Goal: Contribute content: Add original content to the website for others to see

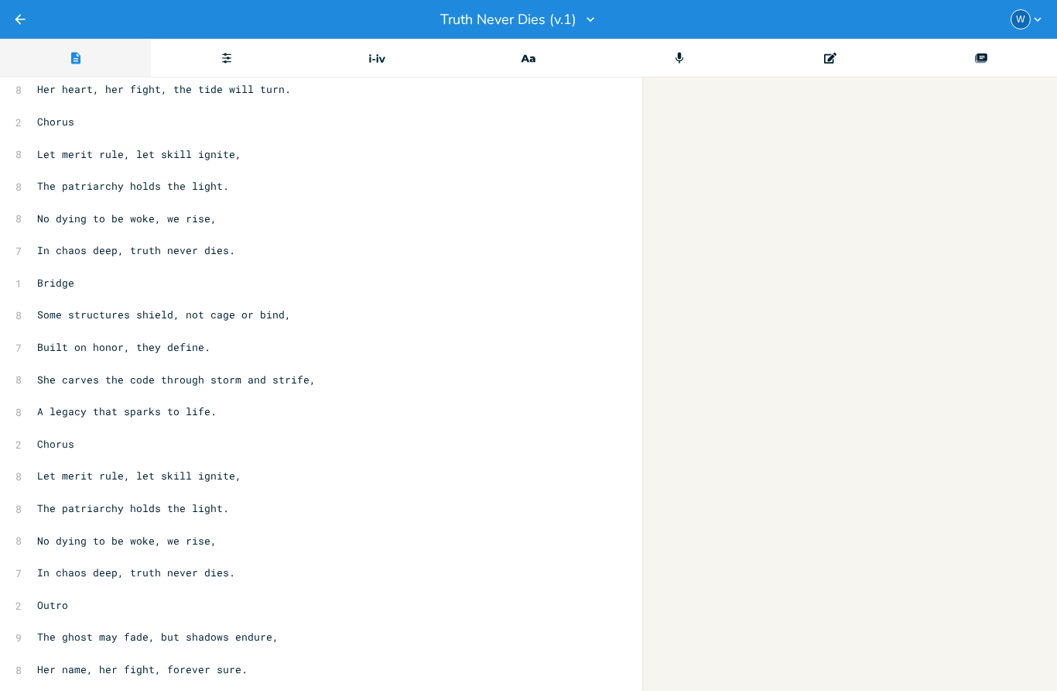
scroll to position [474, 0]
click at [451, 565] on pre "In chaos deep, truth never dies." at bounding box center [313, 573] width 559 height 16
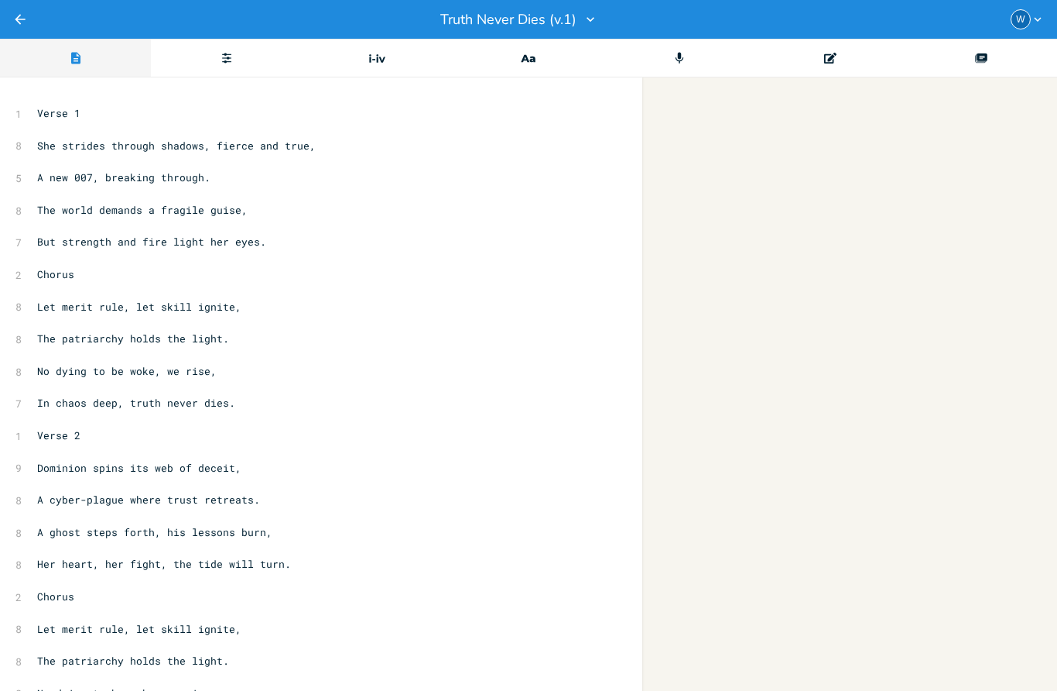
scroll to position [0, 0]
click at [53, 164] on pre "​" at bounding box center [313, 161] width 559 height 16
click at [382, 71] on div "Progressions" at bounding box center [377, 58] width 151 height 39
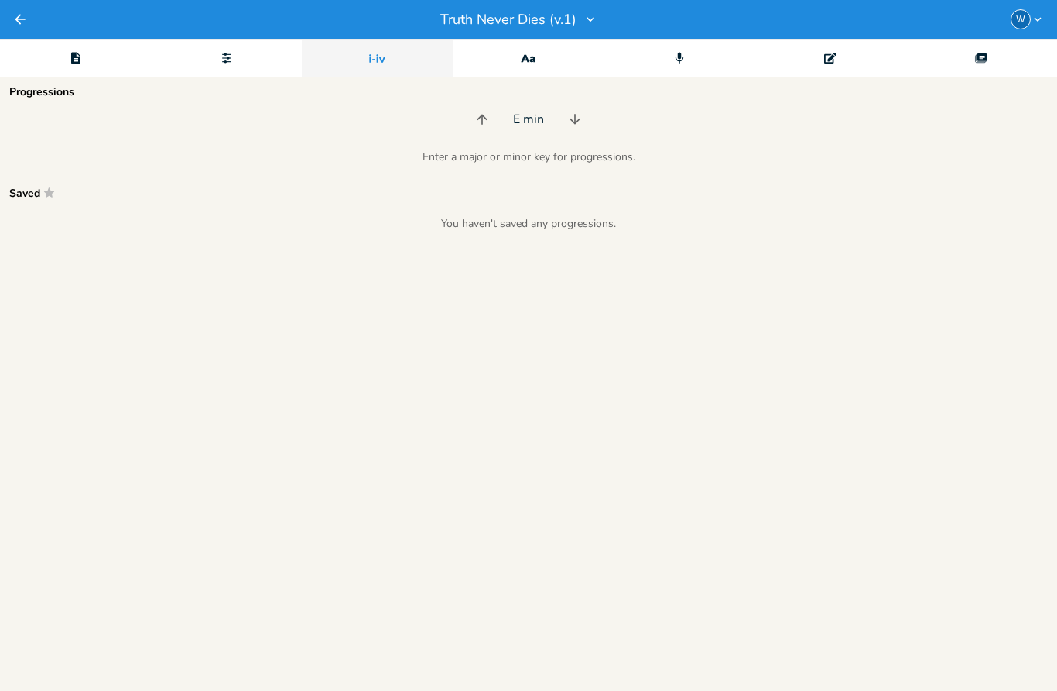
click at [77, 67] on div "Editor" at bounding box center [75, 58] width 151 height 39
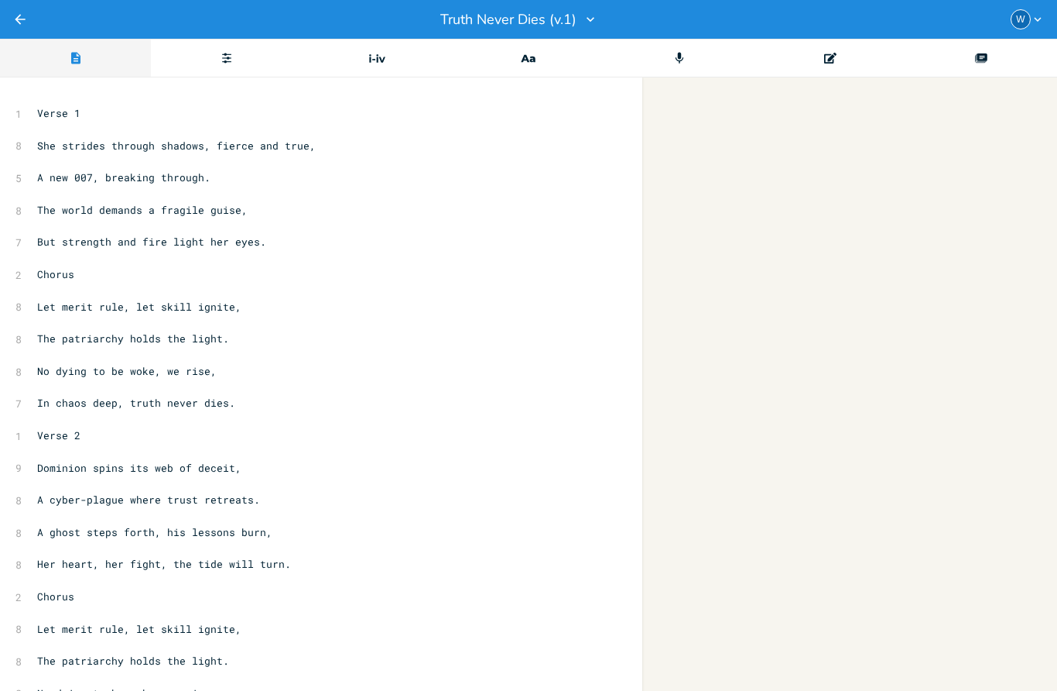
click at [60, 161] on pre "​" at bounding box center [313, 161] width 559 height 16
click at [40, 160] on pre "​" at bounding box center [313, 161] width 559 height 16
click at [51, 210] on li "Em" at bounding box center [61, 209] width 46 height 16
click at [228, 169] on li "C" at bounding box center [230, 176] width 46 height 16
click at [43, 186] on pre "​" at bounding box center [313, 194] width 559 height 16
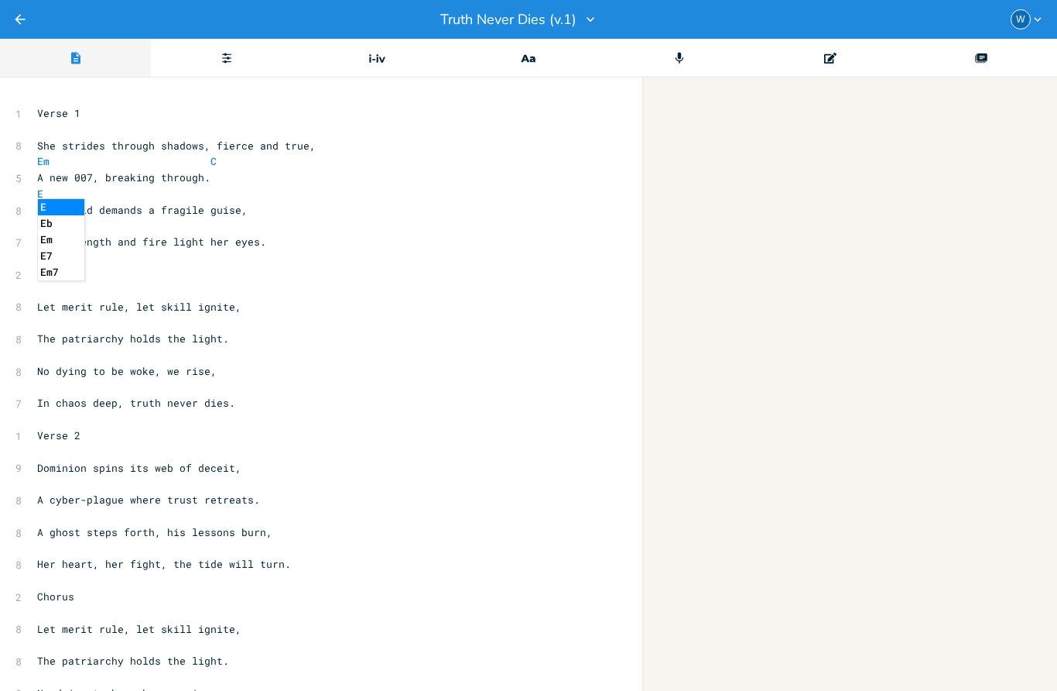
click at [52, 239] on li "Em" at bounding box center [61, 239] width 46 height 16
click at [106, 186] on pre "Em" at bounding box center [313, 194] width 559 height 16
click at [131, 210] on li "C" at bounding box center [134, 207] width 46 height 16
click at [51, 227] on pre "​" at bounding box center [313, 226] width 559 height 16
click at [53, 269] on li "Em" at bounding box center [61, 270] width 46 height 16
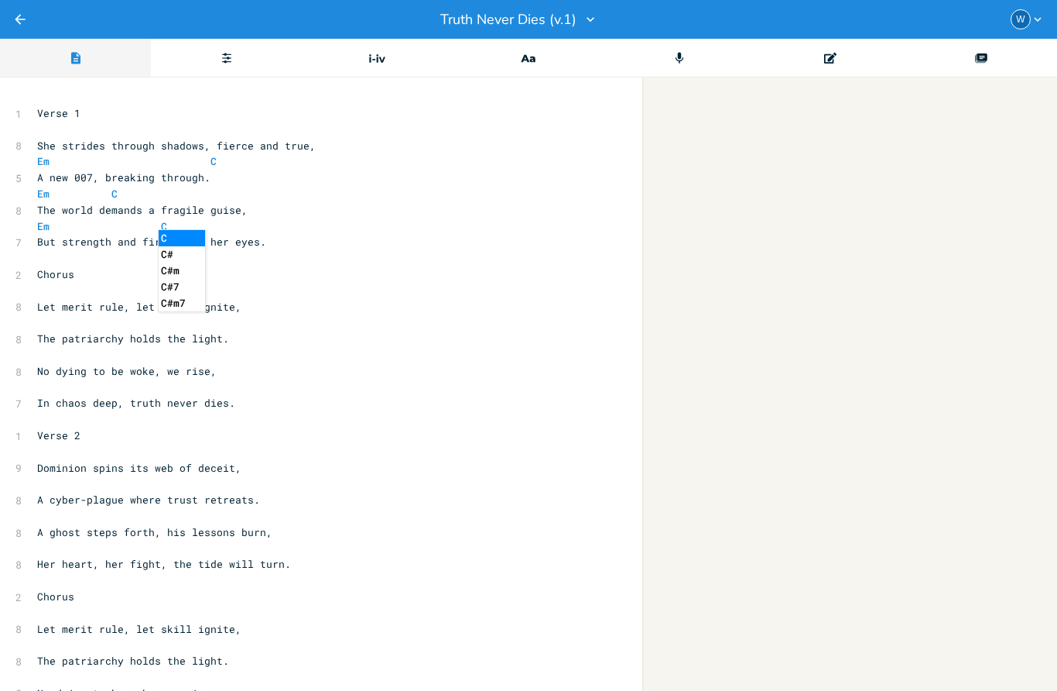
click at [178, 237] on li "C" at bounding box center [182, 238] width 46 height 16
click at [46, 252] on pre "​" at bounding box center [313, 258] width 559 height 16
click at [174, 250] on pre "Amin" at bounding box center [313, 258] width 559 height 16
click at [187, 271] on li "B" at bounding box center [206, 269] width 46 height 16
click at [65, 316] on pre "​" at bounding box center [313, 322] width 559 height 16
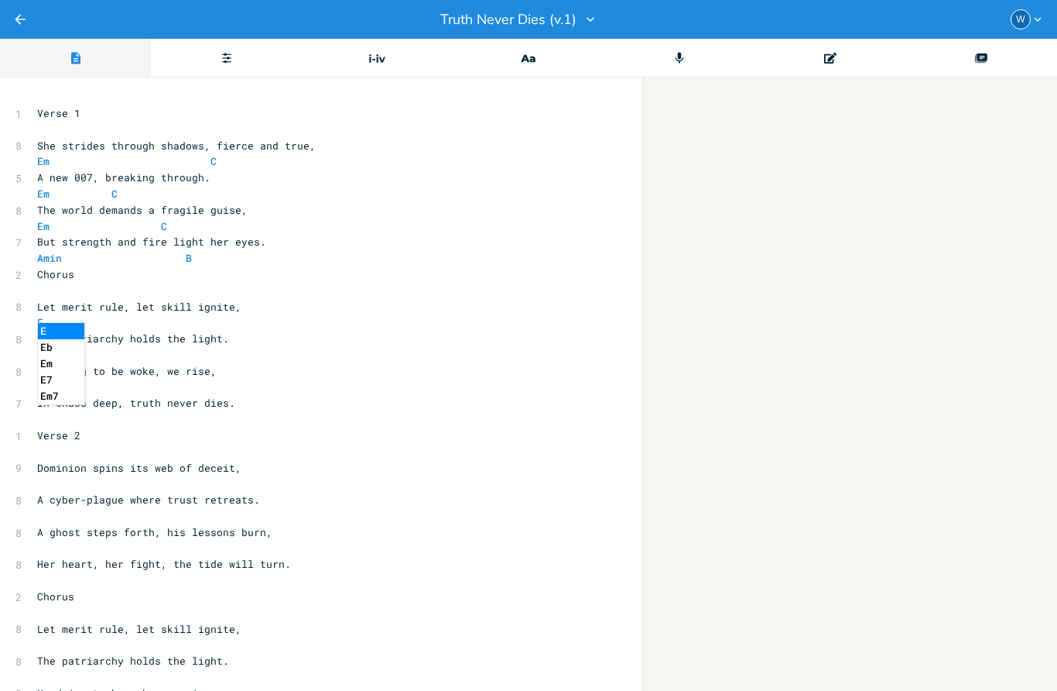
click at [58, 365] on li "Em" at bounding box center [61, 363] width 46 height 16
click at [43, 347] on pre "​" at bounding box center [313, 355] width 559 height 16
click at [100, 347] on pre "E6" at bounding box center [313, 355] width 559 height 16
click at [133, 347] on pre "E6" at bounding box center [313, 355] width 559 height 16
click at [54, 314] on span at bounding box center [56, 322] width 12 height 16
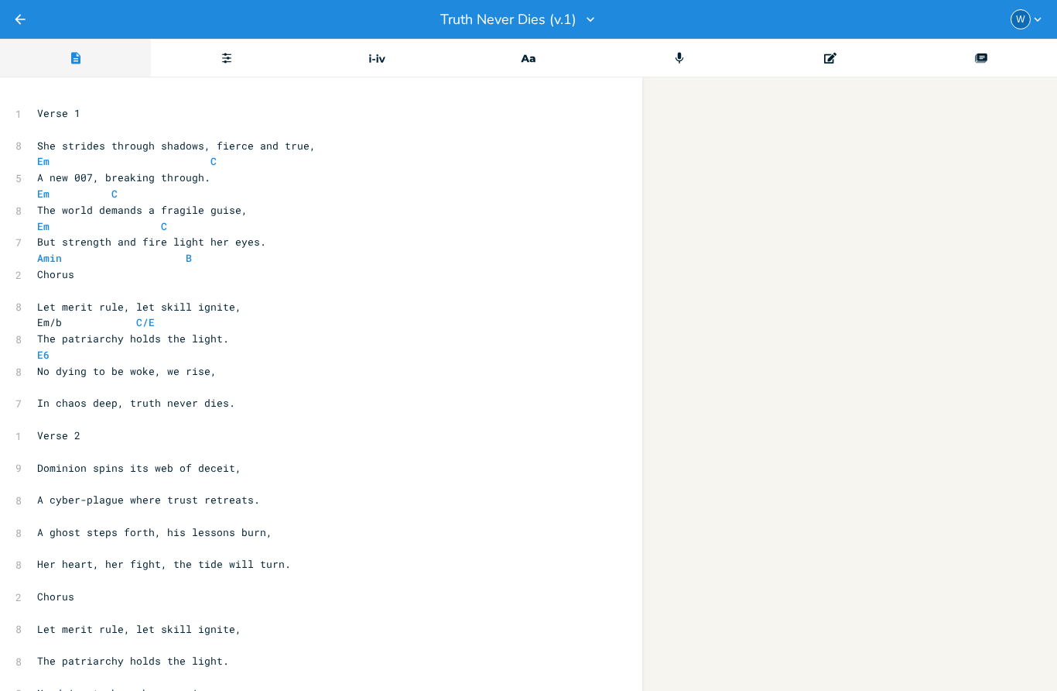
click at [72, 314] on span at bounding box center [74, 322] width 25 height 16
click at [62, 320] on span at bounding box center [74, 322] width 25 height 16
click at [62, 305] on span "Let merit rule, let skill ignite," at bounding box center [139, 307] width 204 height 14
click at [67, 314] on span at bounding box center [74, 322] width 25 height 16
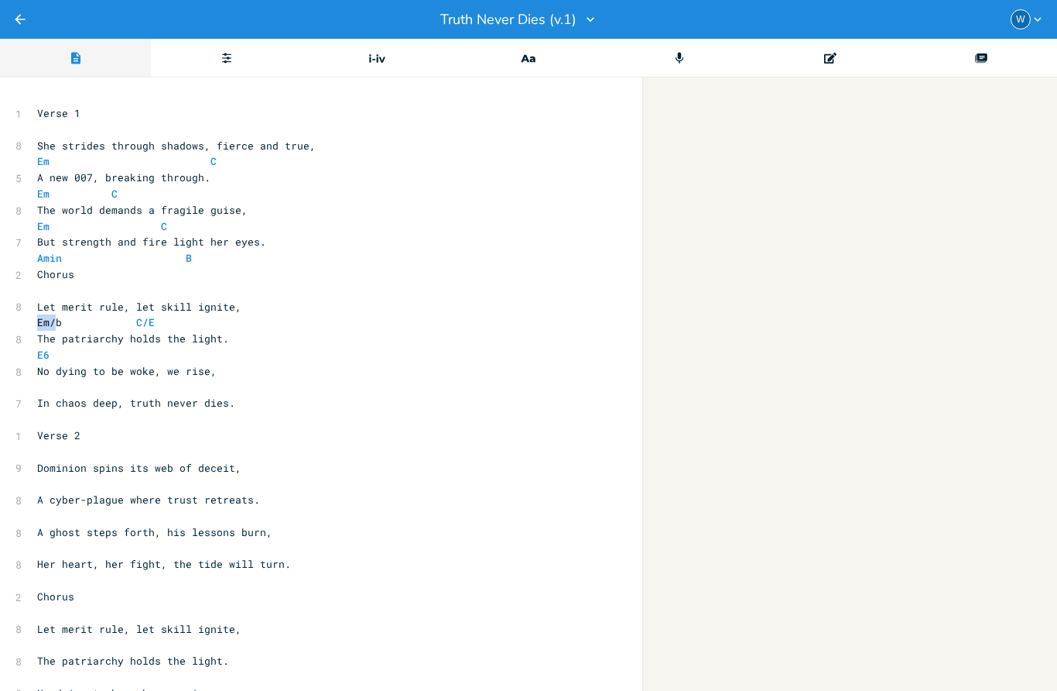
drag, startPoint x: 67, startPoint y: 314, endPoint x: 39, endPoint y: 320, distance: 28.5
click at [39, 320] on span "Em/b C/E" at bounding box center [96, 322] width 118 height 14
click at [53, 315] on span at bounding box center [52, 322] width 19 height 16
click at [132, 314] on pre "Emin/b C/E" at bounding box center [313, 322] width 559 height 16
click at [57, 348] on span "E6" at bounding box center [83, 355] width 93 height 14
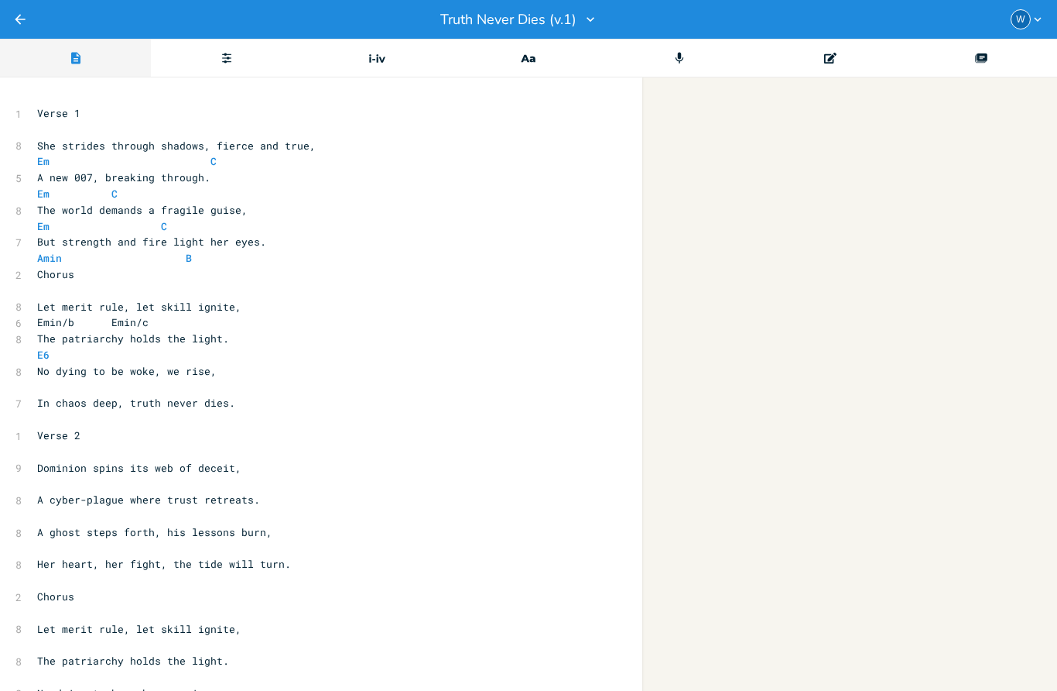
click at [50, 348] on span "E6" at bounding box center [83, 355] width 93 height 14
click at [78, 320] on span at bounding box center [80, 322] width 12 height 16
click at [127, 316] on pre "Emin/B Emin/c" at bounding box center [313, 322] width 559 height 16
click at [81, 314] on span at bounding box center [80, 322] width 12 height 16
click at [82, 347] on span at bounding box center [84, 355] width 6 height 16
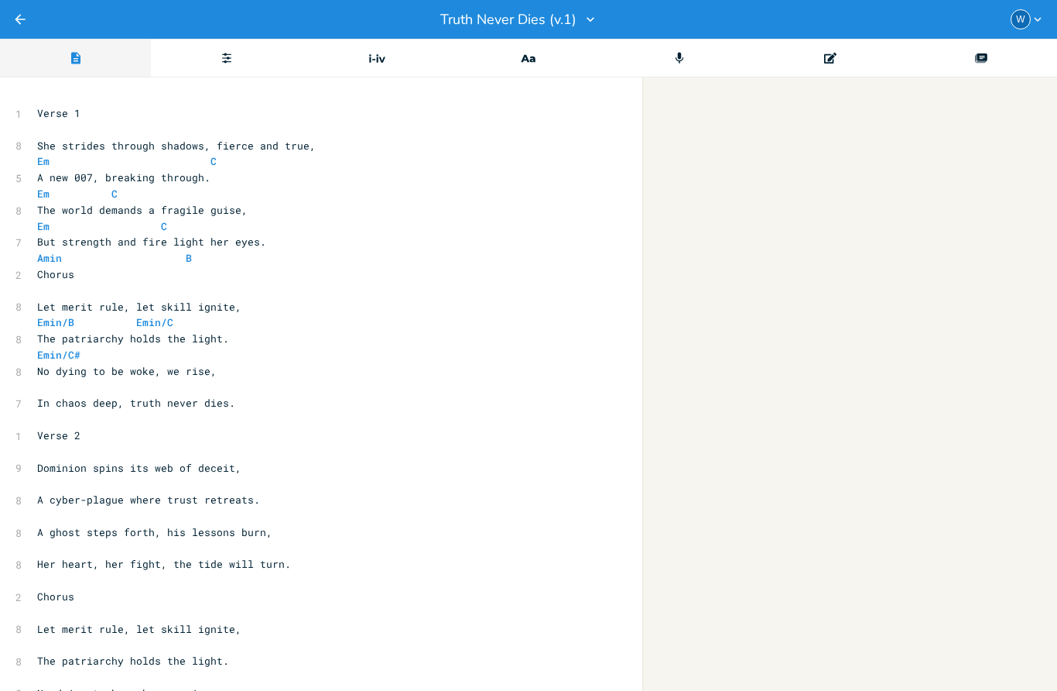
click at [126, 347] on span at bounding box center [123, 355] width 25 height 16
click at [219, 351] on span "Emin/C# Emin/C" at bounding box center [145, 355] width 217 height 14
click at [46, 379] on pre "​" at bounding box center [313, 387] width 559 height 16
drag, startPoint x: 190, startPoint y: 313, endPoint x: 39, endPoint y: 310, distance: 151.8
click at [39, 314] on pre "Emin/B Emin/C" at bounding box center [313, 322] width 559 height 16
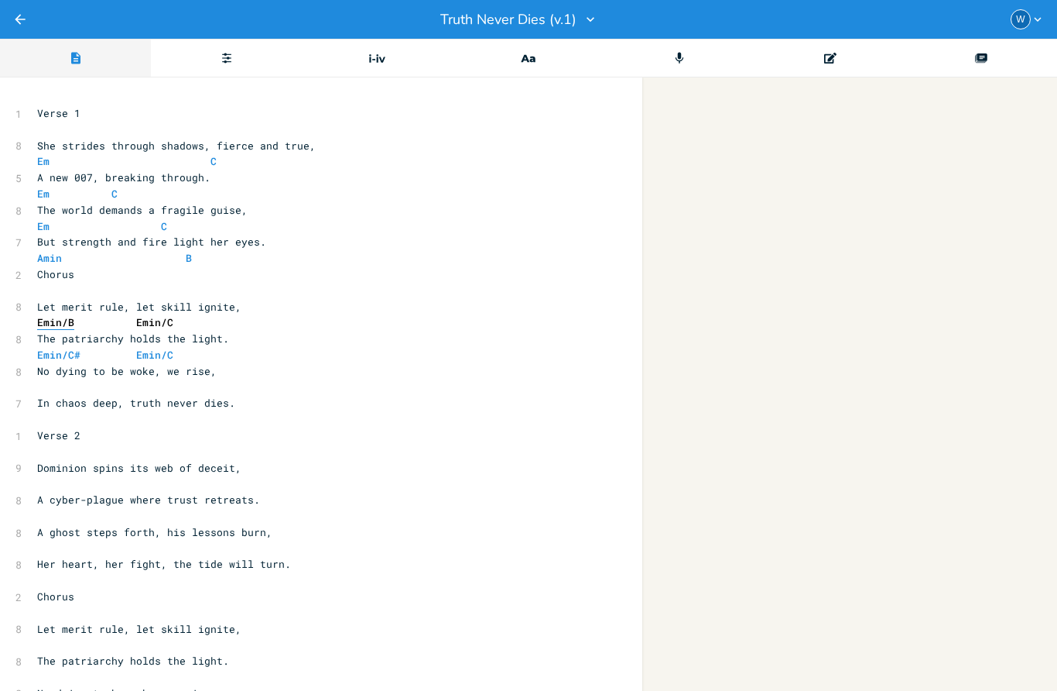
copy span "Emin/B Emin/C"
click at [45, 379] on pre "​" at bounding box center [313, 387] width 559 height 16
drag, startPoint x: 173, startPoint y: 340, endPoint x: 36, endPoint y: 350, distance: 138.2
click at [36, 350] on pre "Emin/C# Emin/C" at bounding box center [313, 355] width 559 height 16
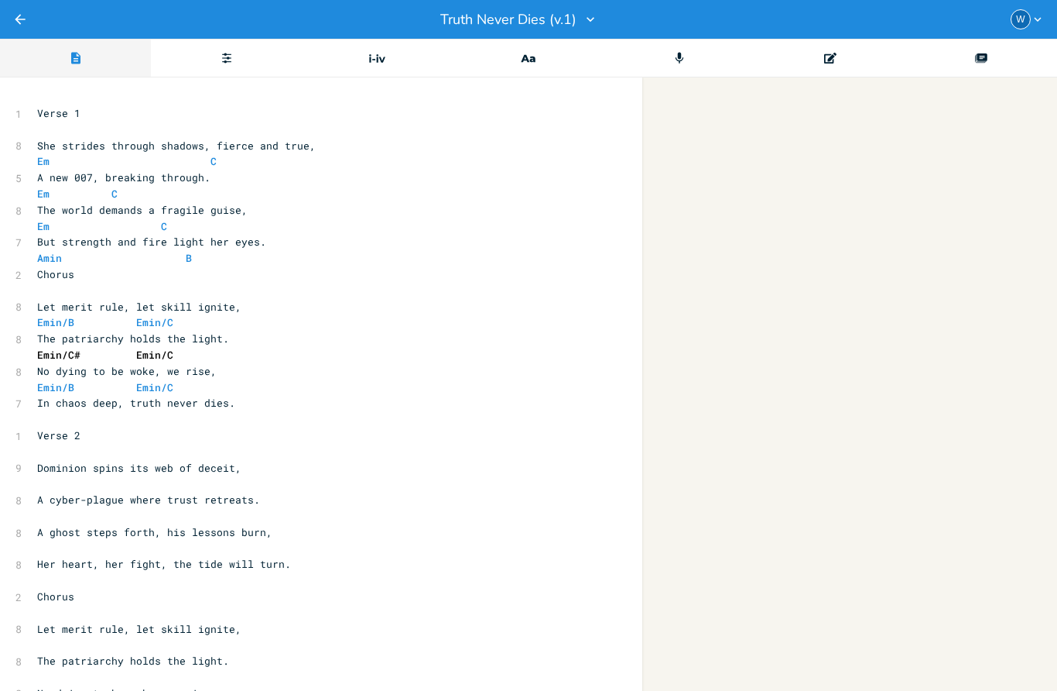
copy span "Emin/C# Emin/C"
click at [56, 411] on pre "​" at bounding box center [313, 419] width 559 height 16
click at [43, 411] on pre "​" at bounding box center [313, 419] width 559 height 16
click at [160, 423] on li "Am" at bounding box center [158, 424] width 48 height 16
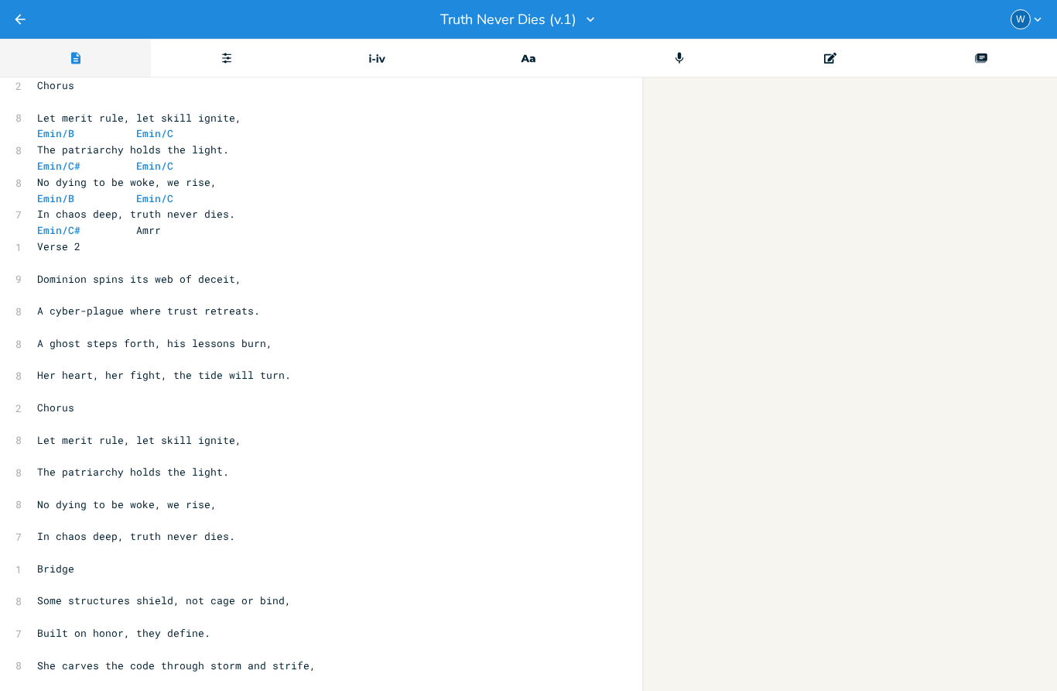
scroll to position [188, 0]
click at [160, 225] on pre "Emin/C# Amrr" at bounding box center [313, 231] width 559 height 16
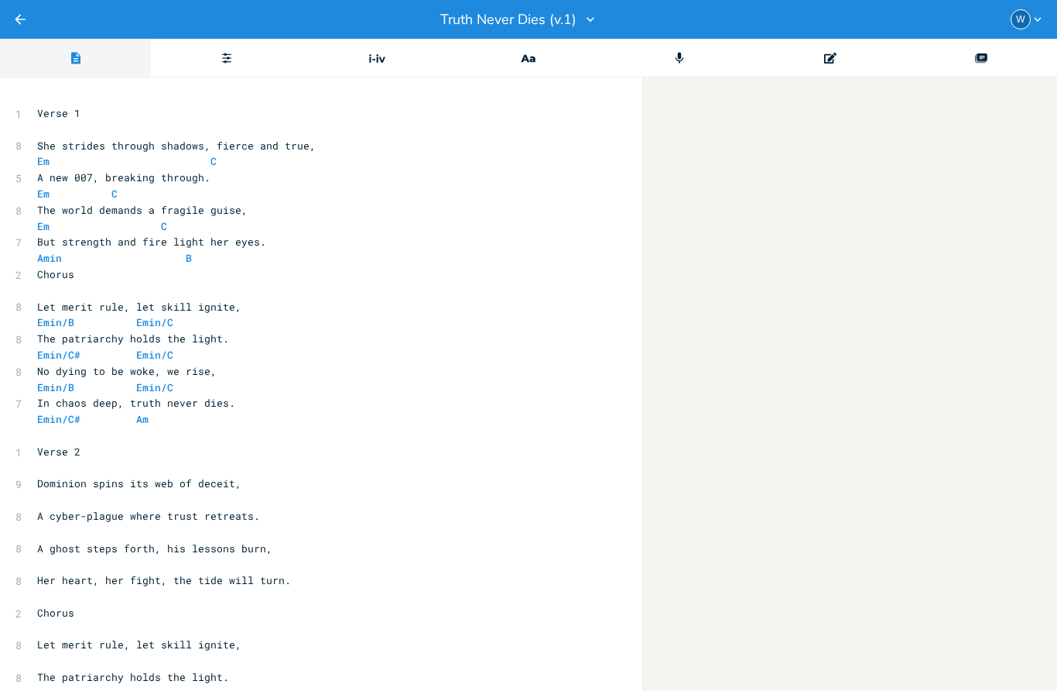
scroll to position [0, 0]
drag, startPoint x: 1057, startPoint y: 259, endPoint x: -1, endPoint y: -1, distance: 1089.0
click at [0, 0] on html "Back Truth Never Dies (v.1) W Editor Chord Progressions Dictionary Record Edito…" at bounding box center [528, 345] width 1057 height 691
click at [45, 427] on pre "r" at bounding box center [313, 435] width 559 height 16
